Goal: Task Accomplishment & Management: Use online tool/utility

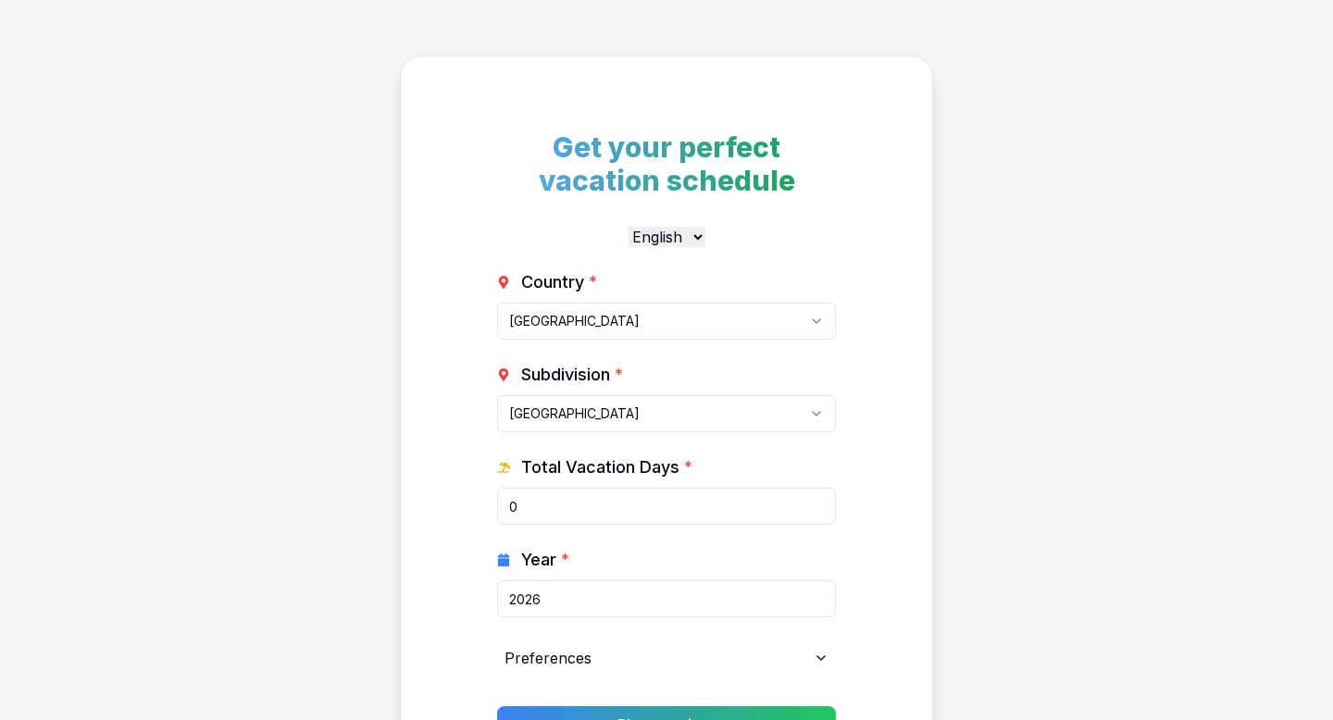
select select "CA"
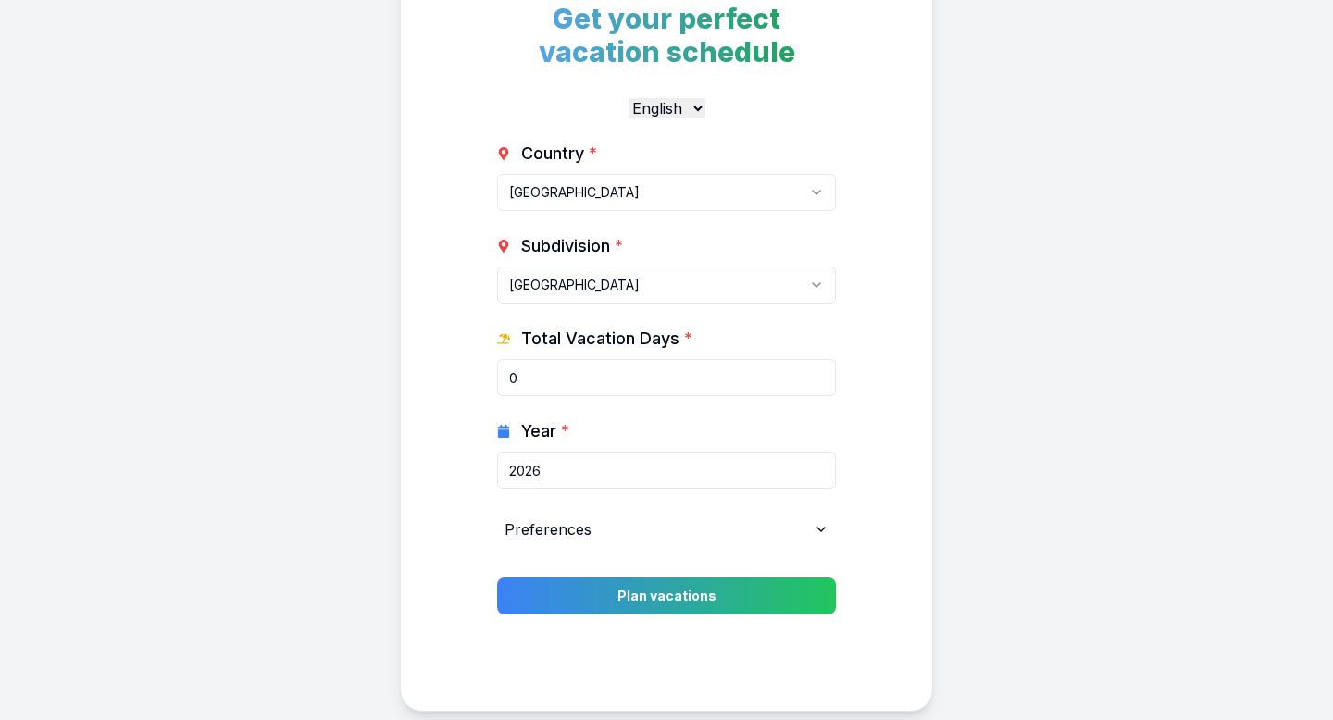
scroll to position [130, 0]
click at [629, 379] on input "0" at bounding box center [666, 376] width 339 height 37
click at [710, 530] on div "Preferences" at bounding box center [666, 528] width 339 height 37
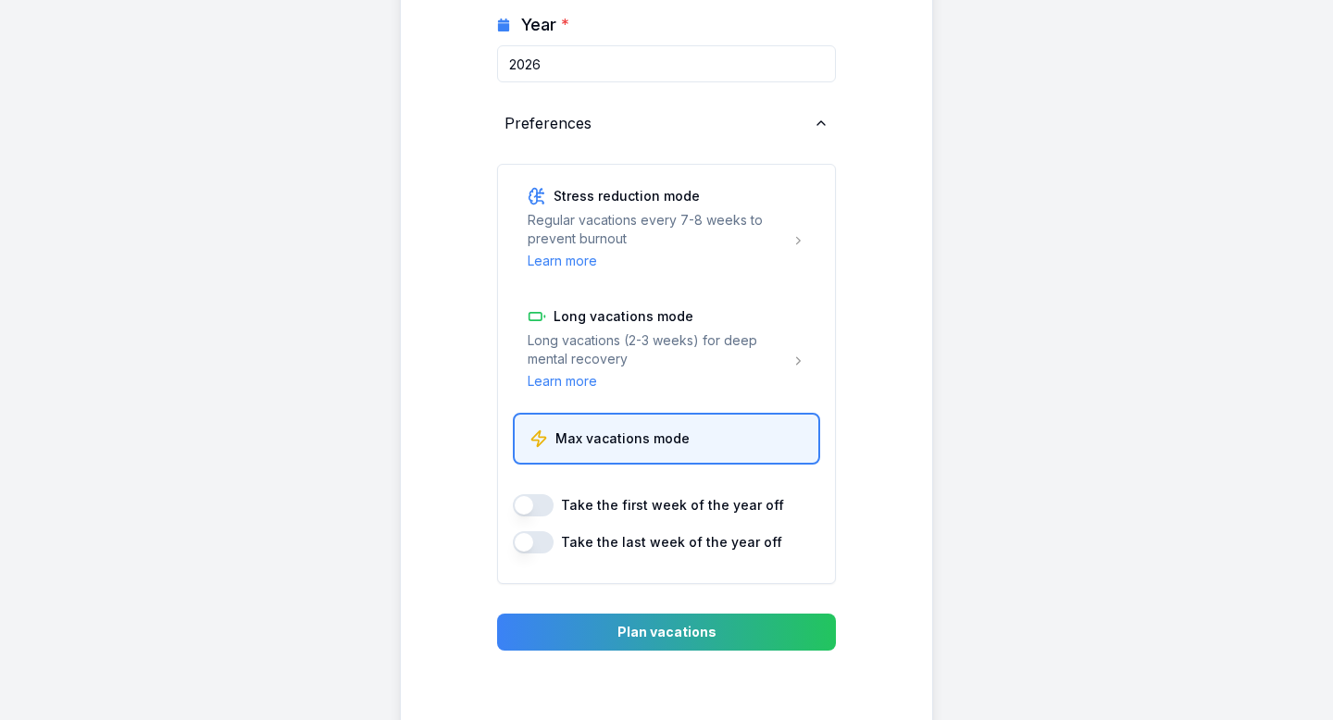
scroll to position [534, 0]
click at [755, 127] on div "Preferences" at bounding box center [666, 124] width 339 height 37
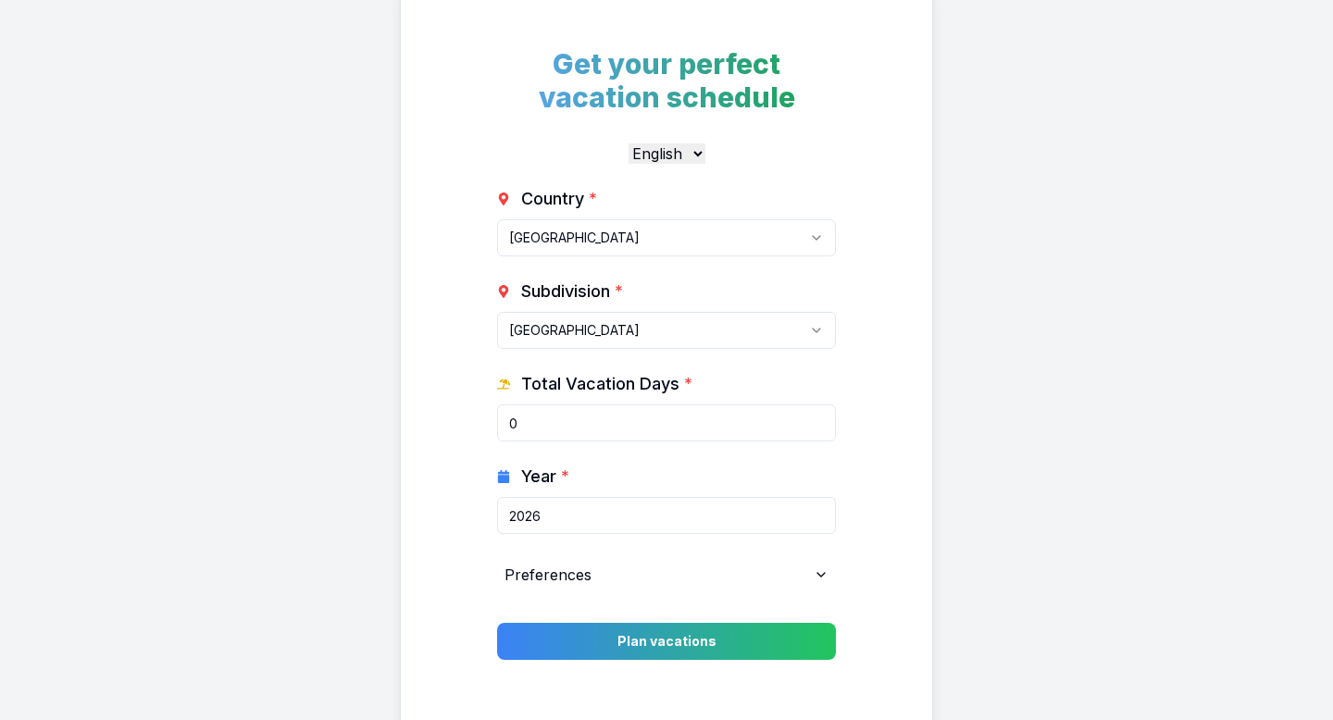
scroll to position [66, 0]
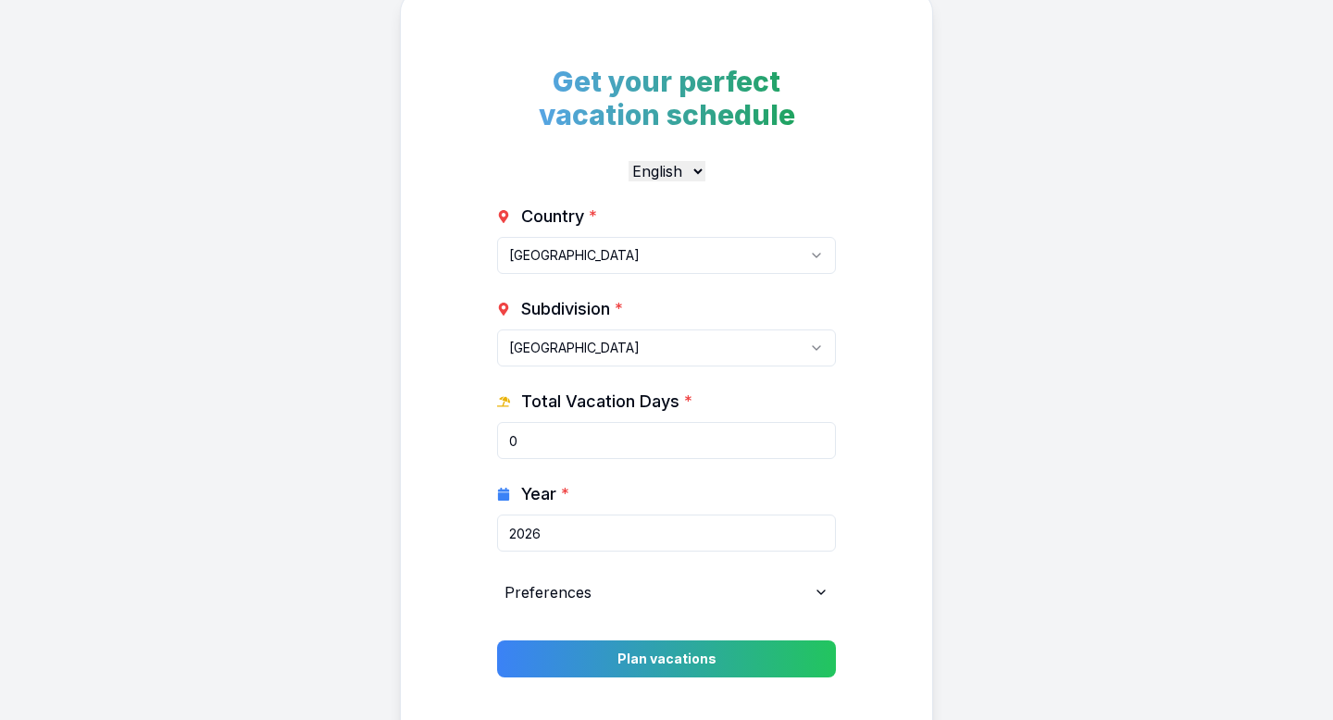
click at [634, 463] on div "Country * [GEOGRAPHIC_DATA] [GEOGRAPHIC_DATA] [GEOGRAPHIC_DATA] [GEOGRAPHIC_DAT…" at bounding box center [666, 407] width 339 height 407
click at [823, 448] on input "0" at bounding box center [666, 440] width 339 height 37
click at [818, 436] on input "8" at bounding box center [666, 440] width 339 height 37
click at [818, 436] on input "9" at bounding box center [666, 440] width 339 height 37
click at [818, 436] on input "10" at bounding box center [666, 440] width 339 height 37
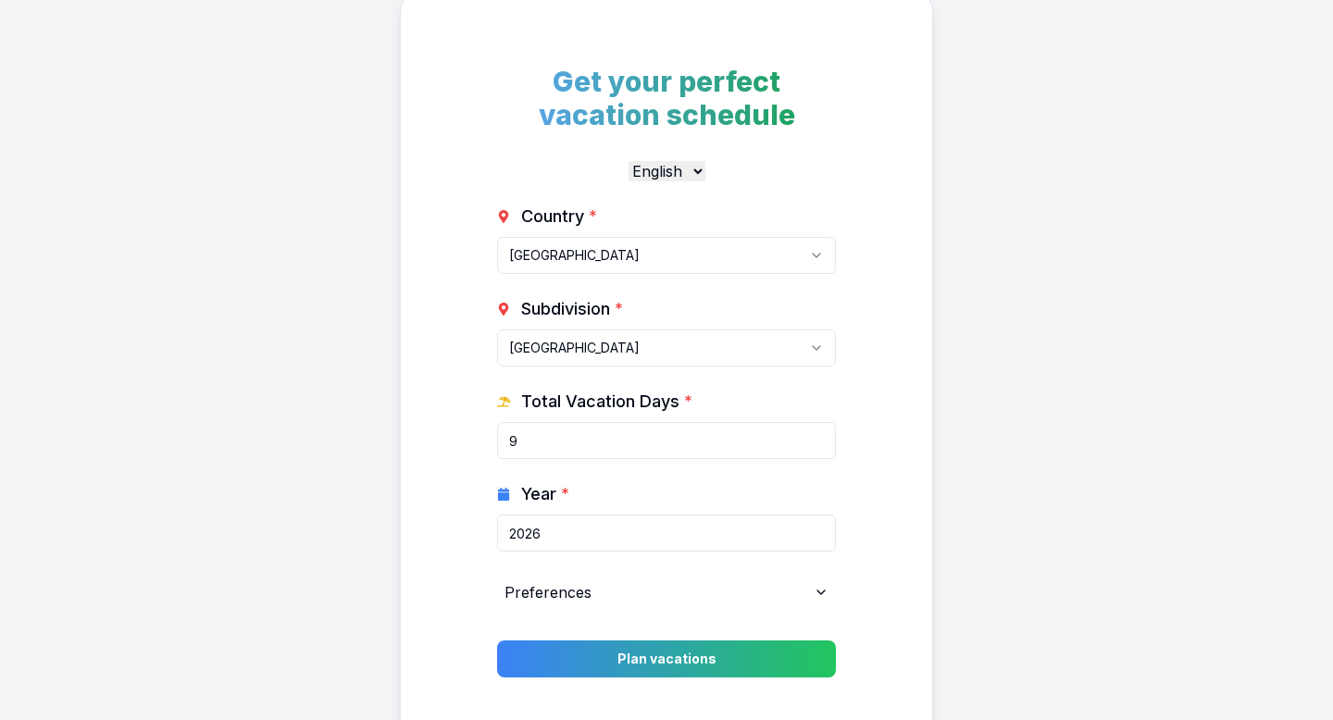
click at [818, 446] on input "9" at bounding box center [666, 440] width 339 height 37
click at [818, 446] on input "8" at bounding box center [666, 440] width 339 height 37
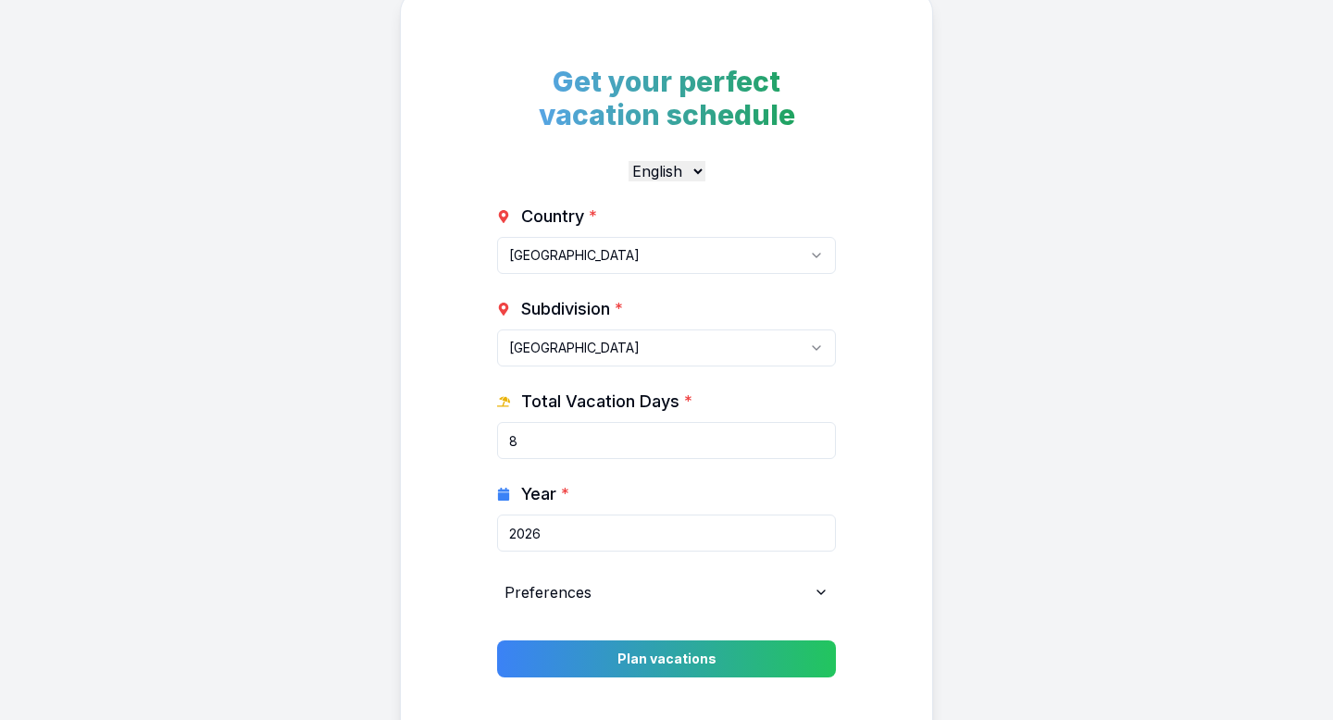
click at [818, 446] on input "8" at bounding box center [666, 440] width 339 height 37
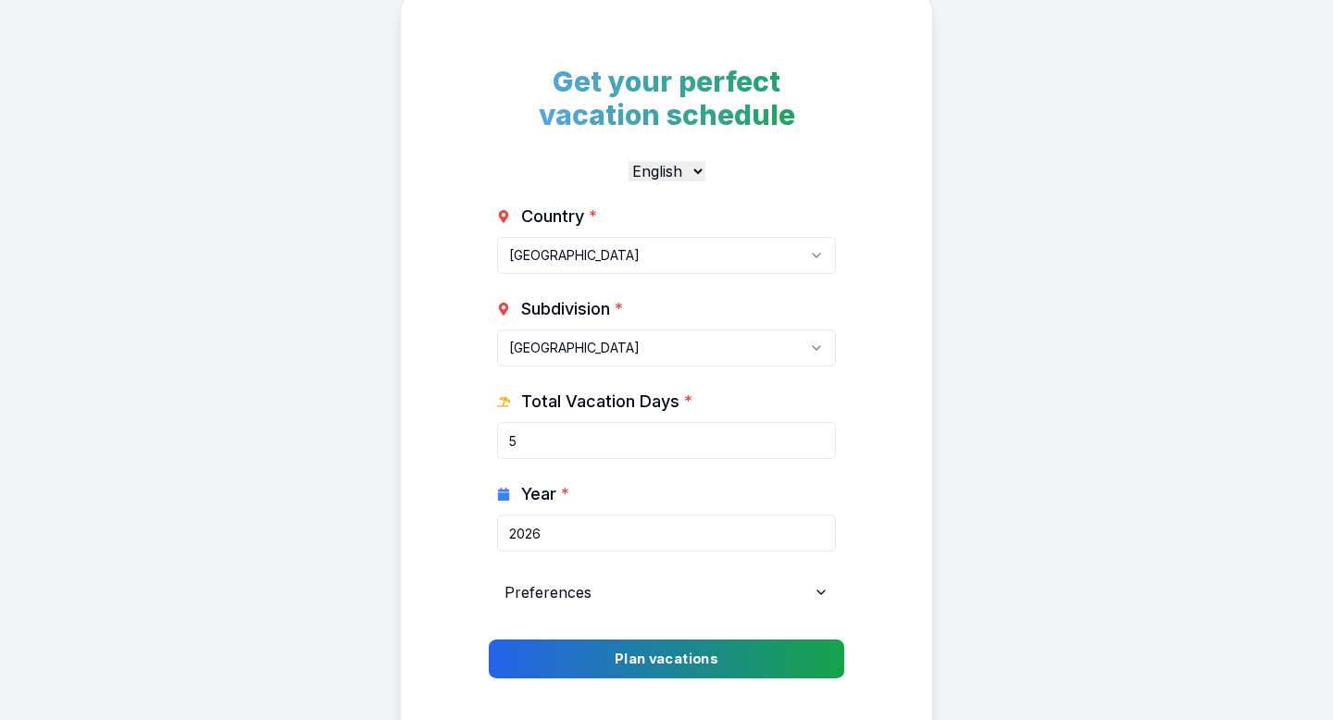
type input "5"
click at [690, 666] on button "Plan vacations" at bounding box center [666, 659] width 355 height 39
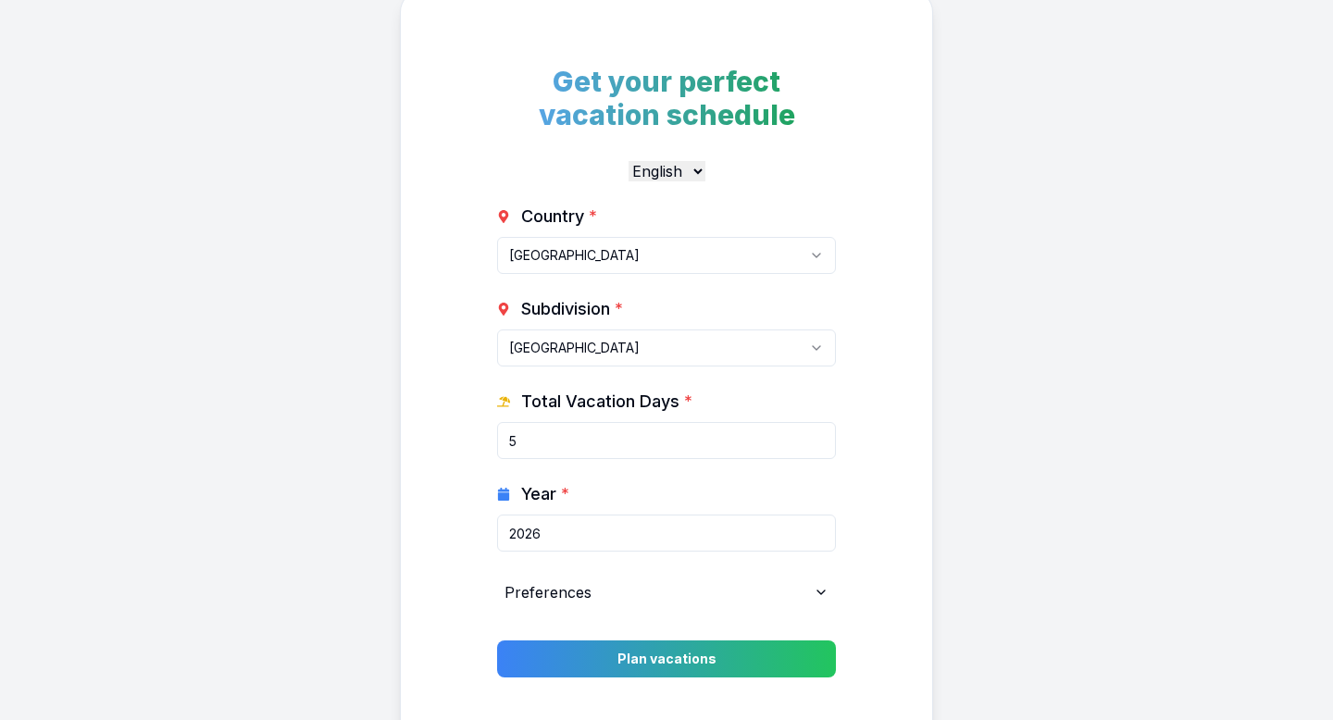
click at [703, 437] on input "5" at bounding box center [666, 440] width 339 height 37
type input "8"
click at [901, 469] on div "Get your perfect vacation schedule English Deutsch Country * [GEOGRAPHIC_DATA] …" at bounding box center [666, 382] width 533 height 785
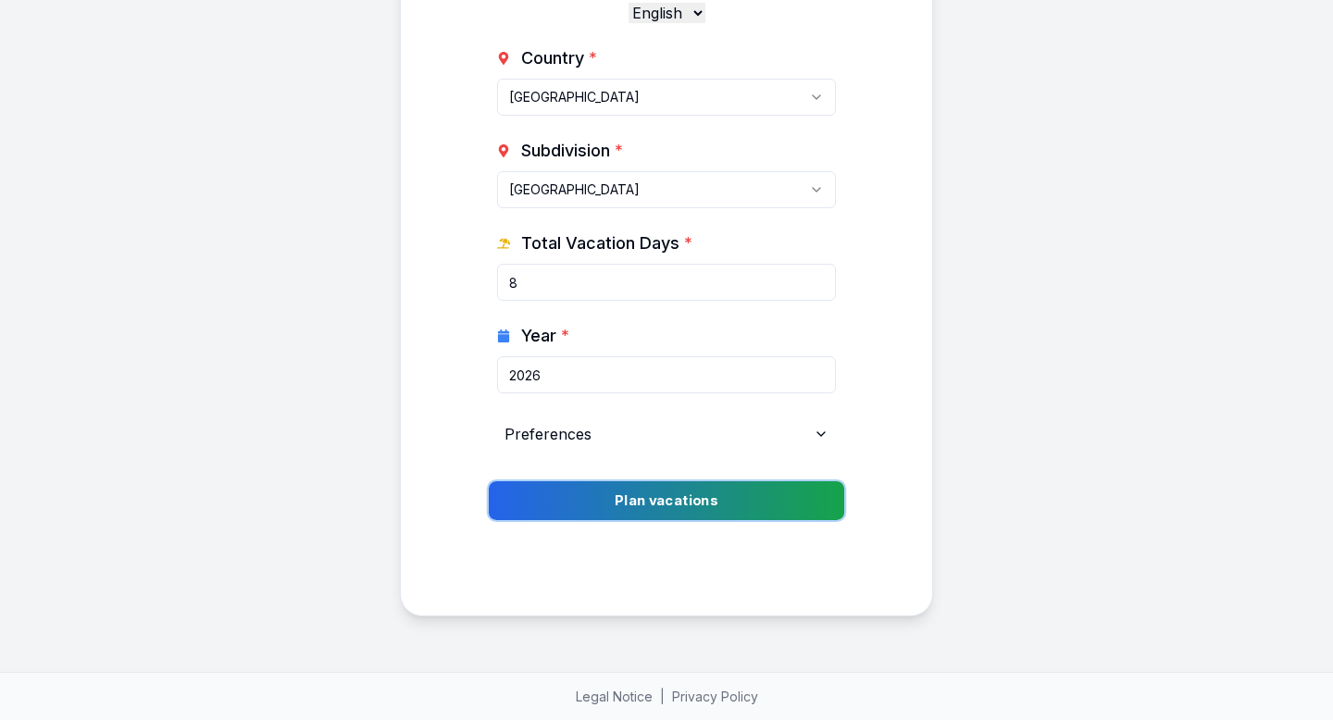
click at [780, 491] on button "Plan vacations" at bounding box center [666, 500] width 355 height 39
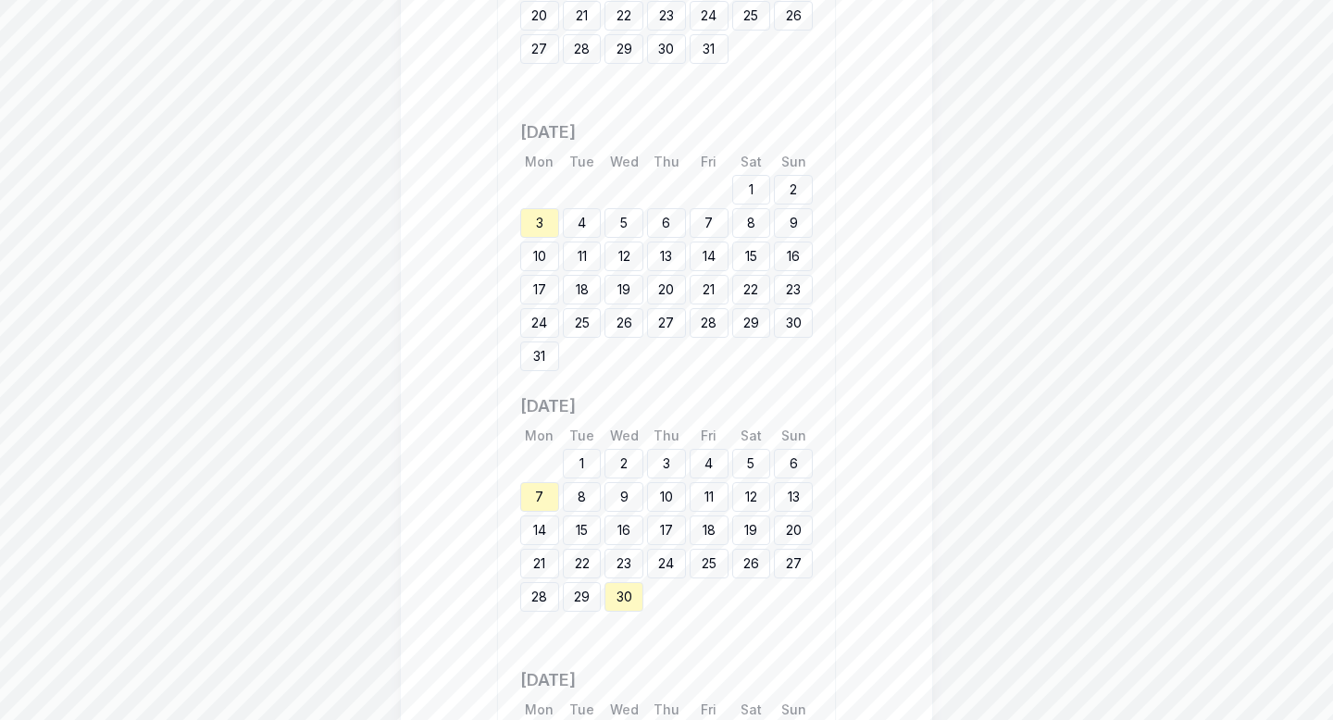
scroll to position [3404, 0]
